Goal: Transaction & Acquisition: Subscribe to service/newsletter

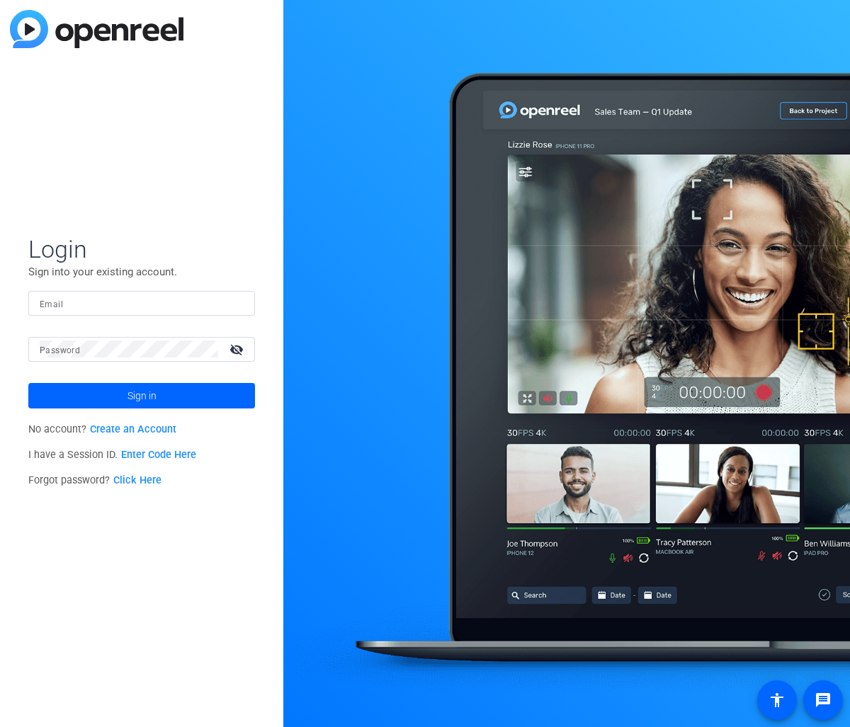
click at [156, 453] on link "Enter Code Here" at bounding box center [158, 455] width 75 height 12
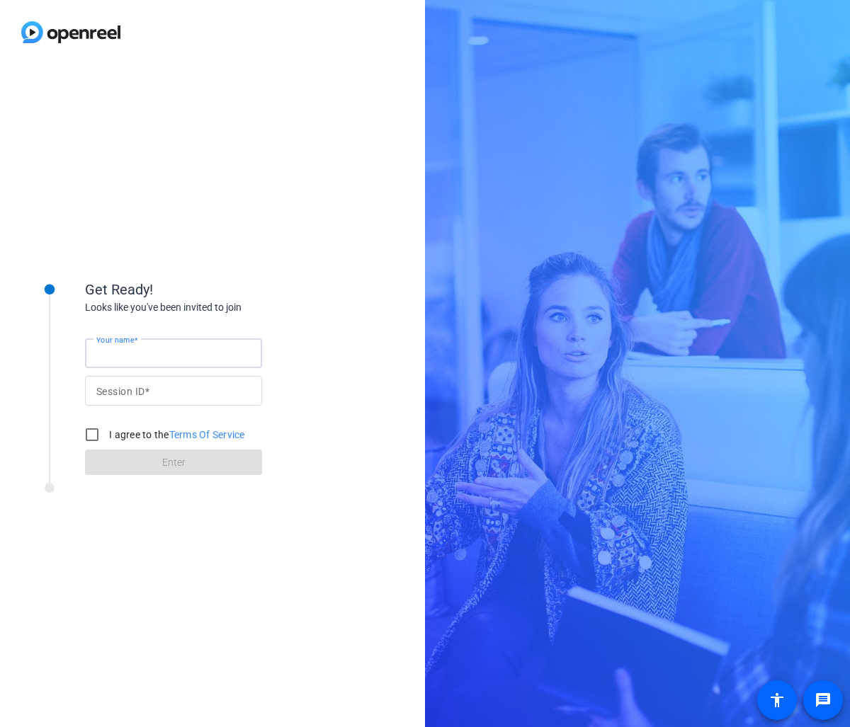
click at [128, 361] on input "Your name" at bounding box center [173, 353] width 154 height 17
type input "Patsy Van Ouwerkerk"
click at [128, 380] on div at bounding box center [173, 391] width 154 height 30
click at [127, 388] on input "Session ID" at bounding box center [173, 390] width 154 height 17
type input "383411099"
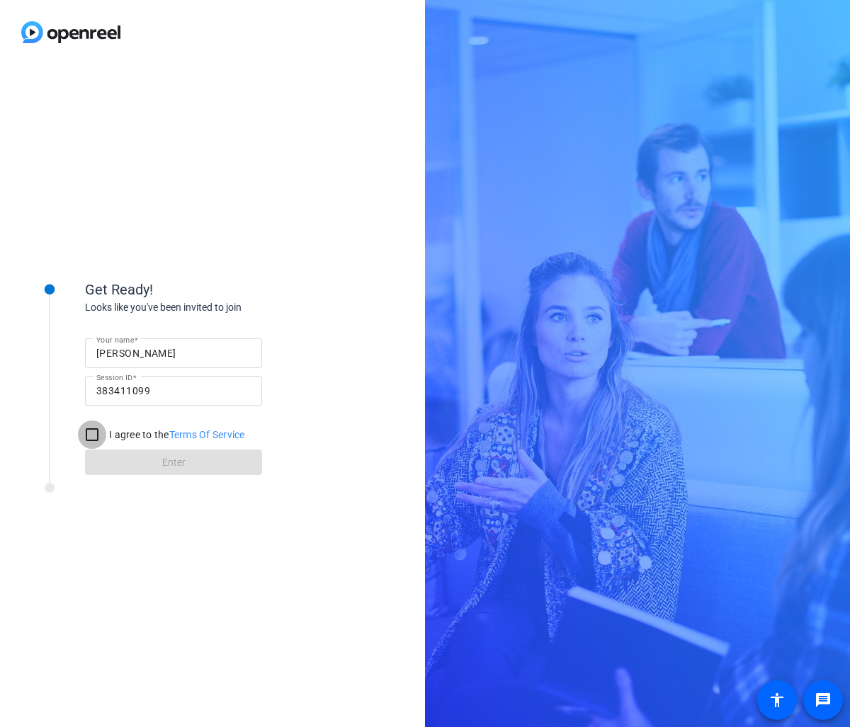
click at [90, 433] on input "I agree to the Terms Of Service" at bounding box center [92, 435] width 28 height 28
checkbox input "true"
click at [162, 463] on span "Enter" at bounding box center [173, 462] width 23 height 15
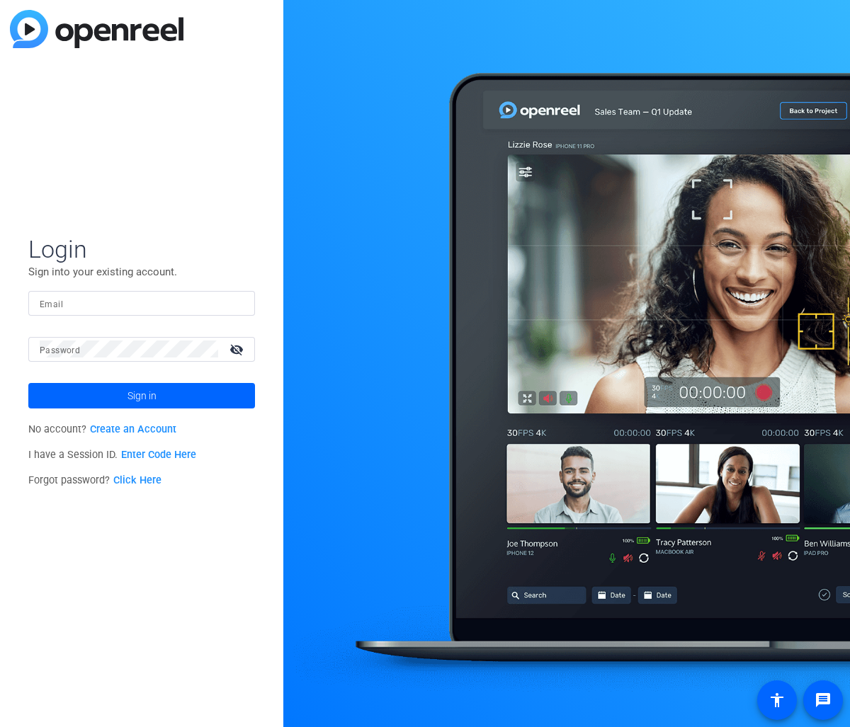
click at [221, 69] on div "Login Sign into your existing account. Email Password visibility_off Sign in No…" at bounding box center [141, 363] width 283 height 727
drag, startPoint x: 83, startPoint y: 295, endPoint x: 109, endPoint y: 293, distance: 26.4
click at [84, 295] on input "Email" at bounding box center [142, 303] width 204 height 17
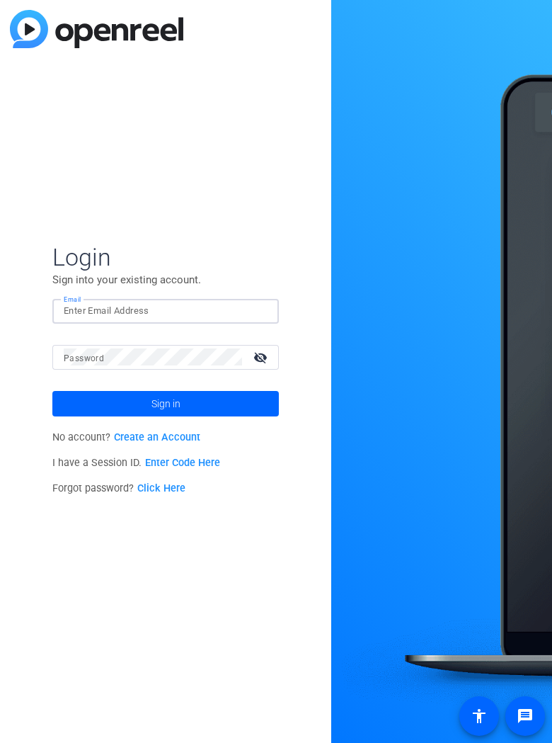
click at [93, 310] on input "Email" at bounding box center [166, 310] width 204 height 17
click at [164, 435] on link "Create an Account" at bounding box center [157, 437] width 86 height 12
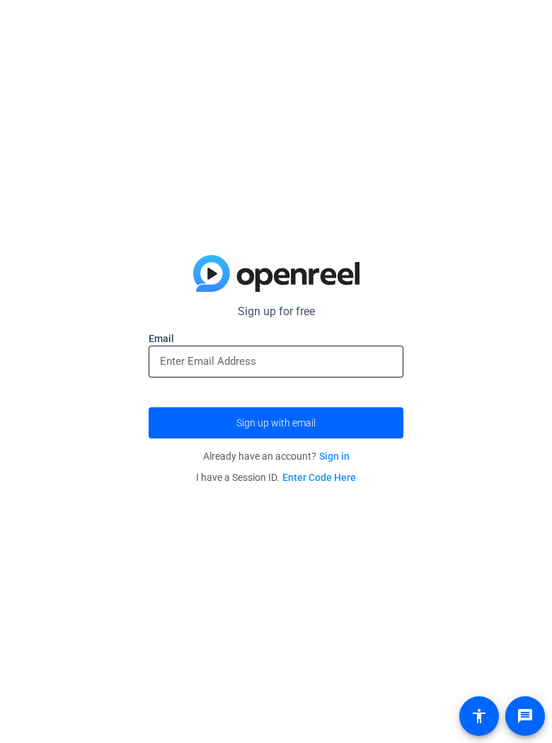
click at [181, 365] on input "email" at bounding box center [276, 361] width 232 height 17
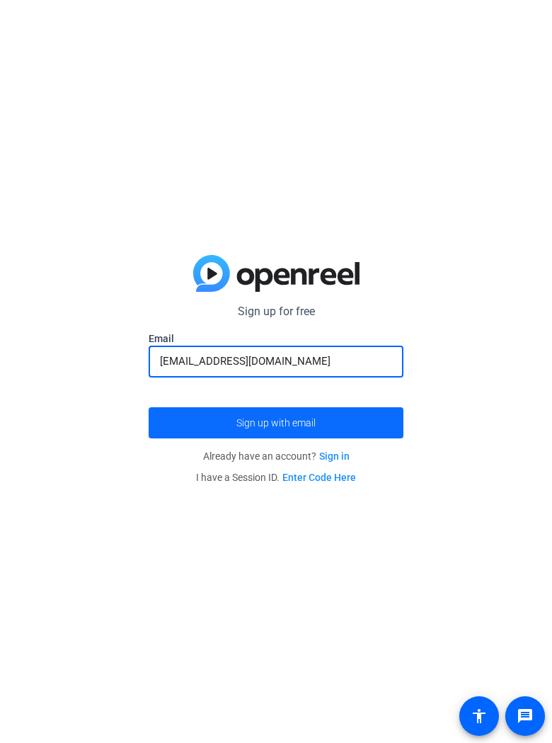
type input "patsyvo@comcast.net"
click at [258, 423] on span "Sign up with email" at bounding box center [276, 423] width 79 height 0
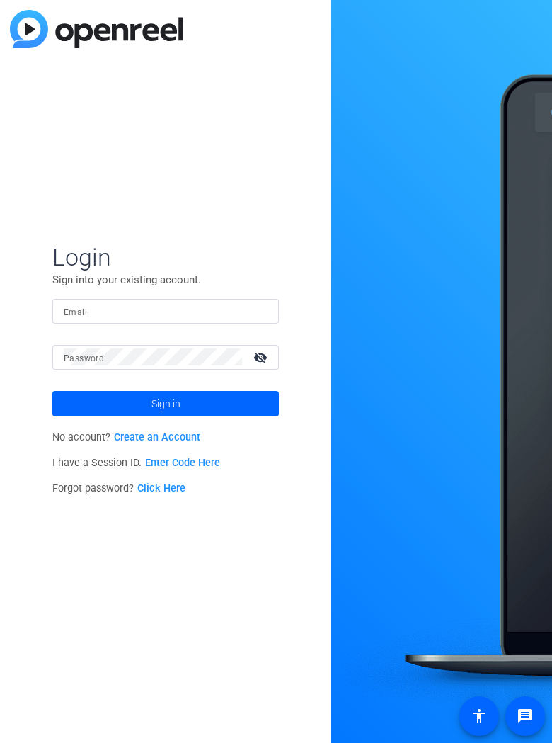
click at [164, 433] on link "Create an Account" at bounding box center [157, 437] width 86 height 12
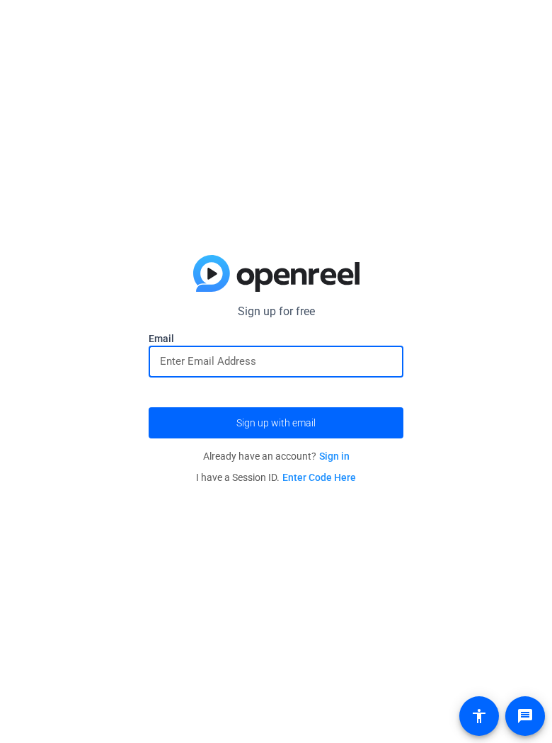
click at [181, 356] on input "email" at bounding box center [276, 361] width 232 height 17
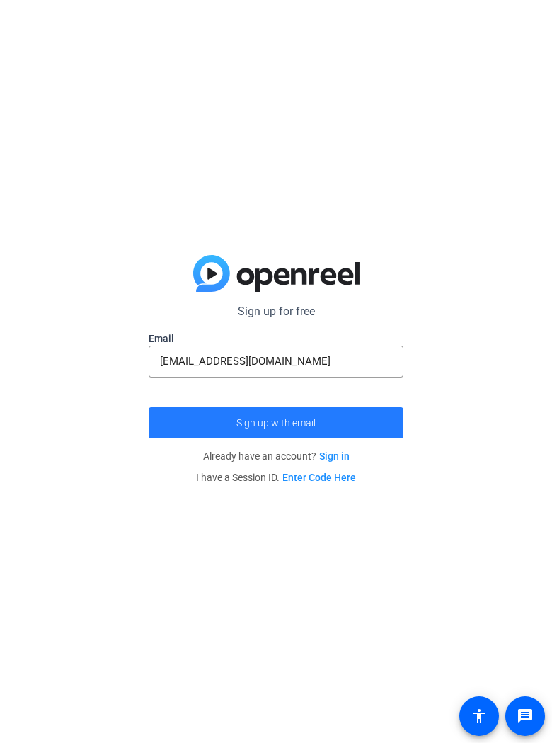
click at [273, 423] on span "Sign up with email" at bounding box center [276, 423] width 79 height 0
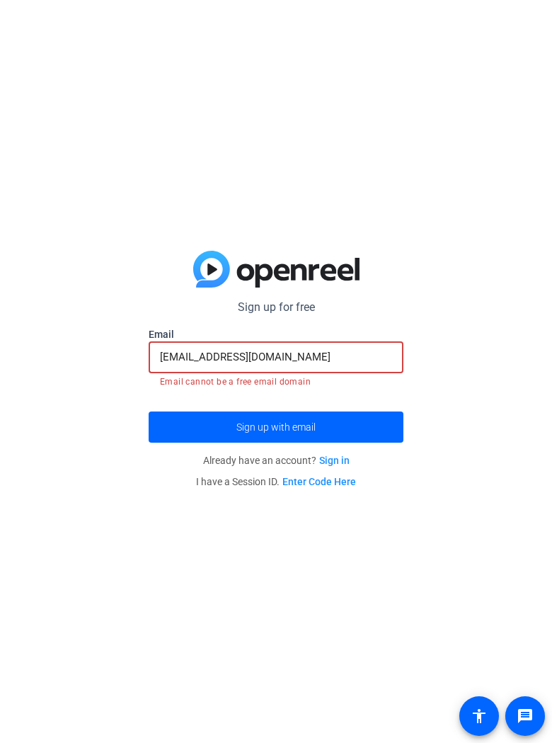
click at [271, 352] on input "patsyvo@comcast.net" at bounding box center [276, 356] width 232 height 17
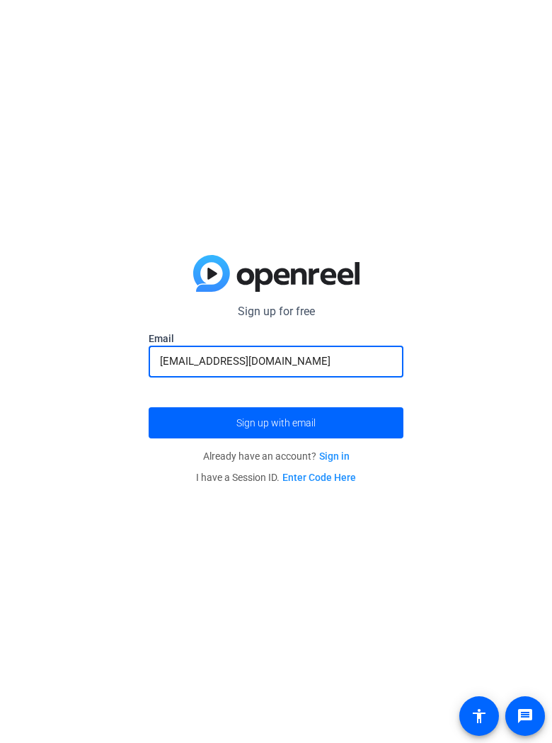
click at [224, 356] on input "patsyvo@mirchellstankovic.com" at bounding box center [276, 361] width 232 height 17
type input "patsyvo@mitchellstankovic.com"
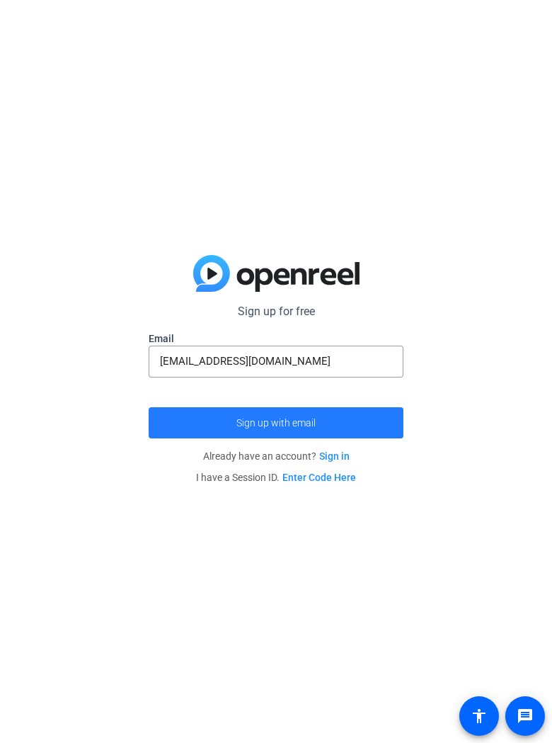
click at [278, 423] on span "Sign up with email" at bounding box center [276, 423] width 79 height 0
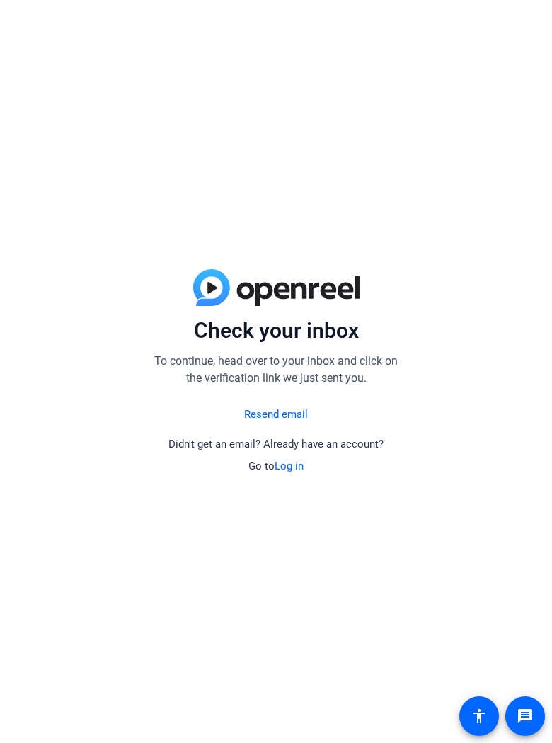
click at [210, 290] on img at bounding box center [276, 287] width 166 height 37
click at [290, 465] on link "Log in" at bounding box center [289, 466] width 29 height 13
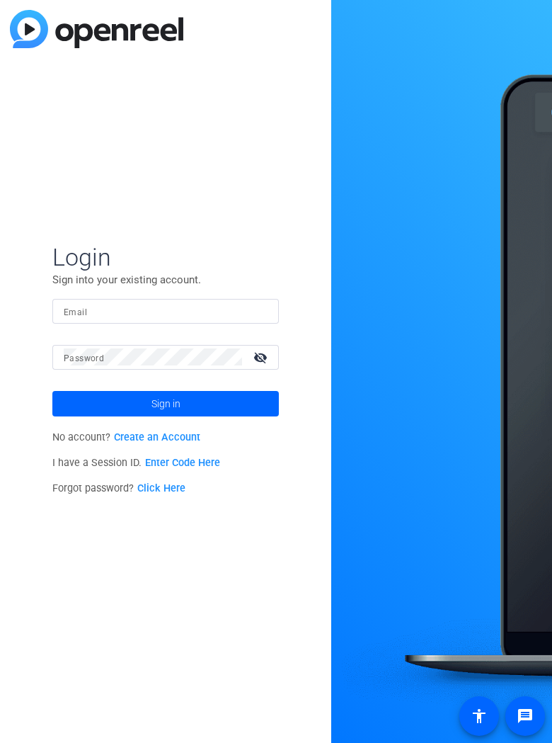
click at [159, 436] on link "Create an Account" at bounding box center [157, 437] width 86 height 12
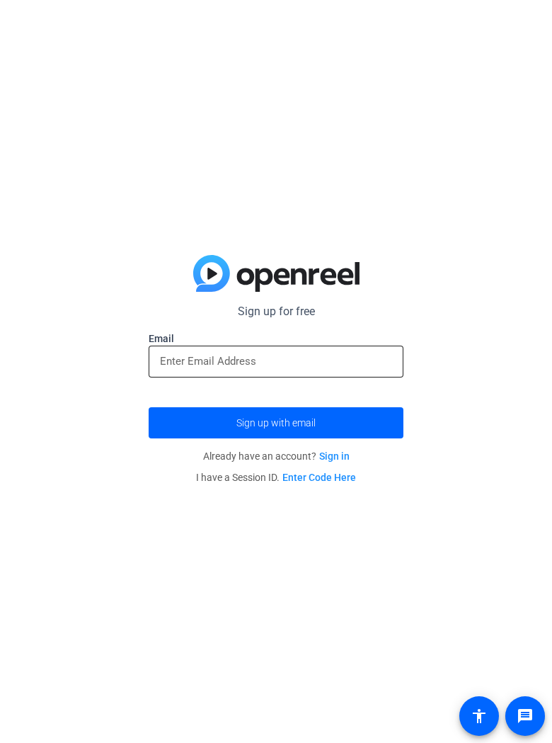
click at [178, 358] on input "email" at bounding box center [276, 361] width 232 height 17
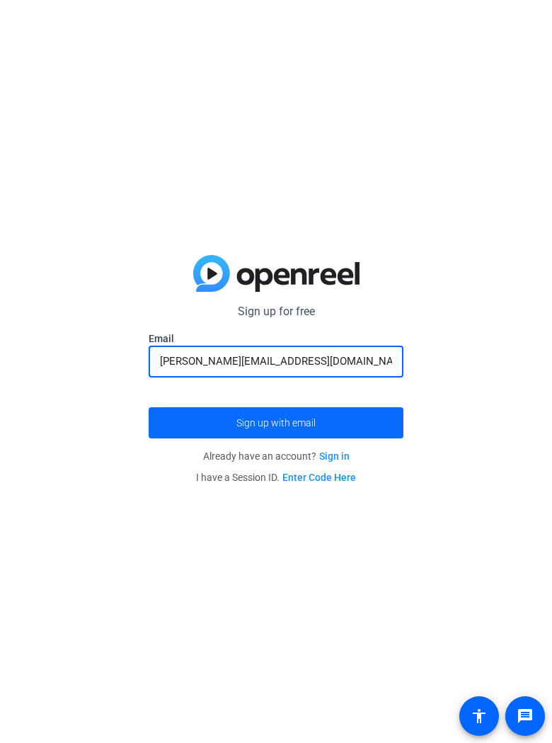
type input "patsy@mitchellstankovic.com"
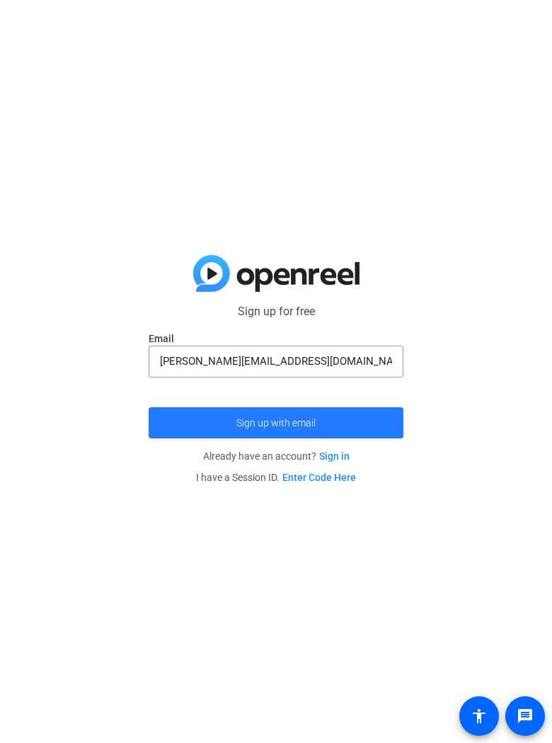
click at [263, 423] on span "Sign up with email" at bounding box center [276, 423] width 79 height 0
